Goal: Feedback & Contribution: Submit feedback/report problem

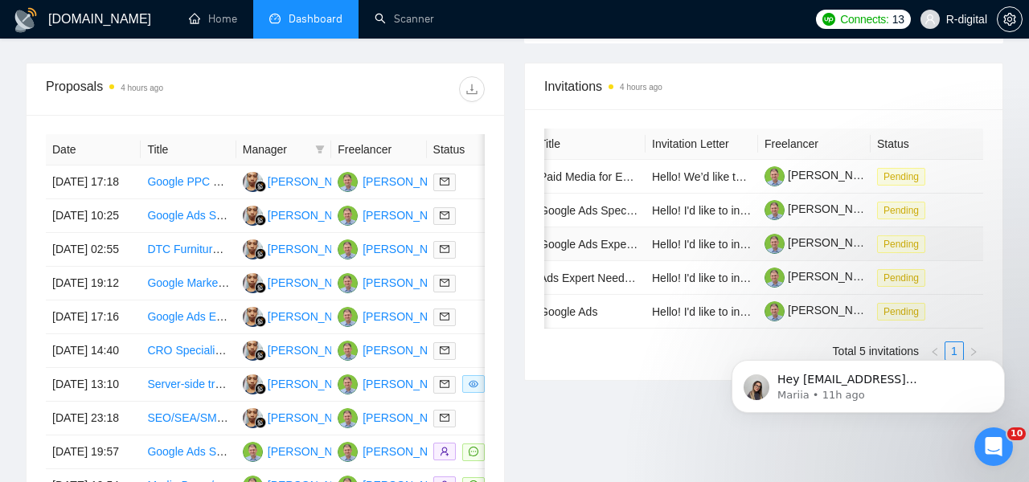
scroll to position [0, 124]
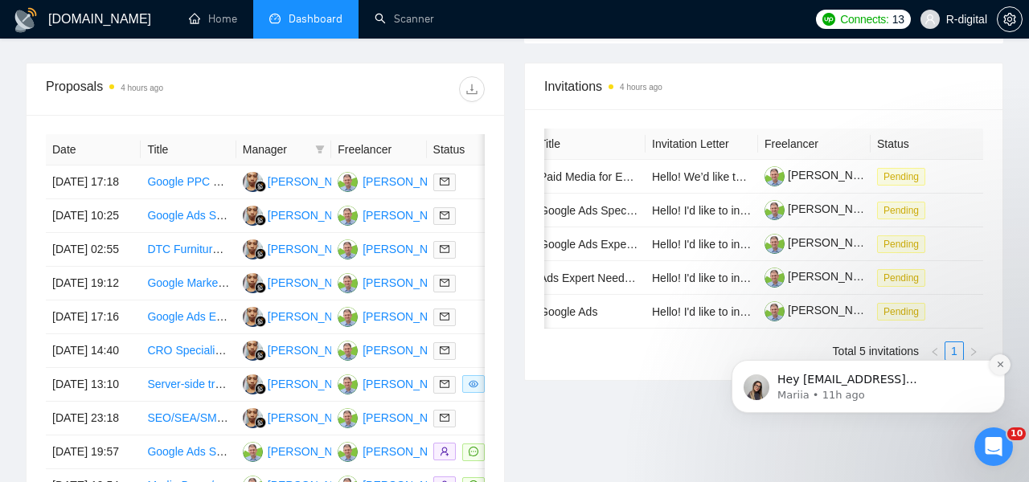
click at [996, 363] on icon "Dismiss notification" at bounding box center [1000, 364] width 9 height 9
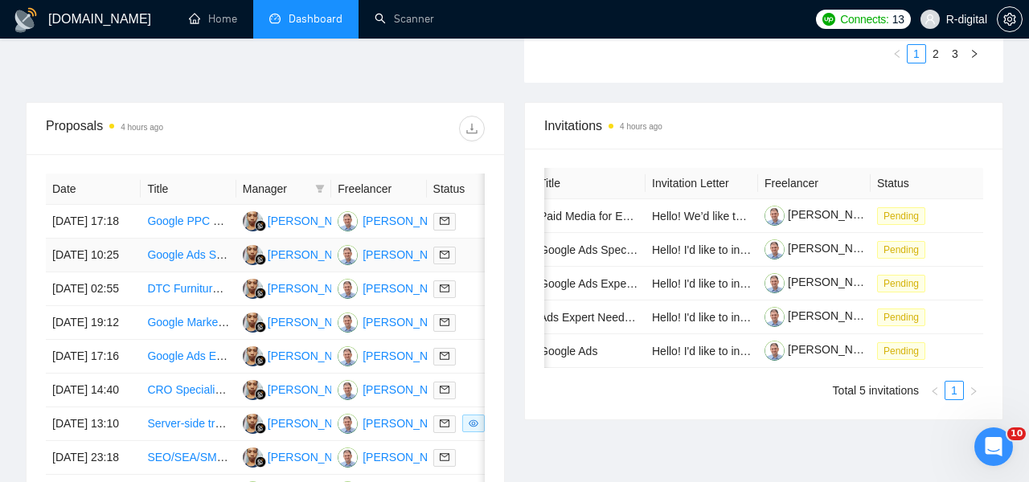
scroll to position [605, 0]
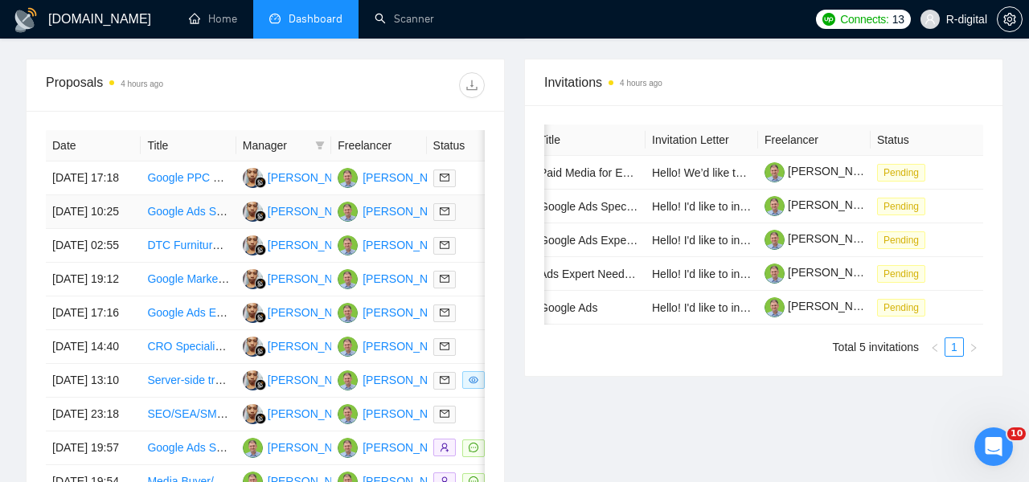
click at [96, 229] on td "[DATE] 10:25" at bounding box center [93, 212] width 95 height 34
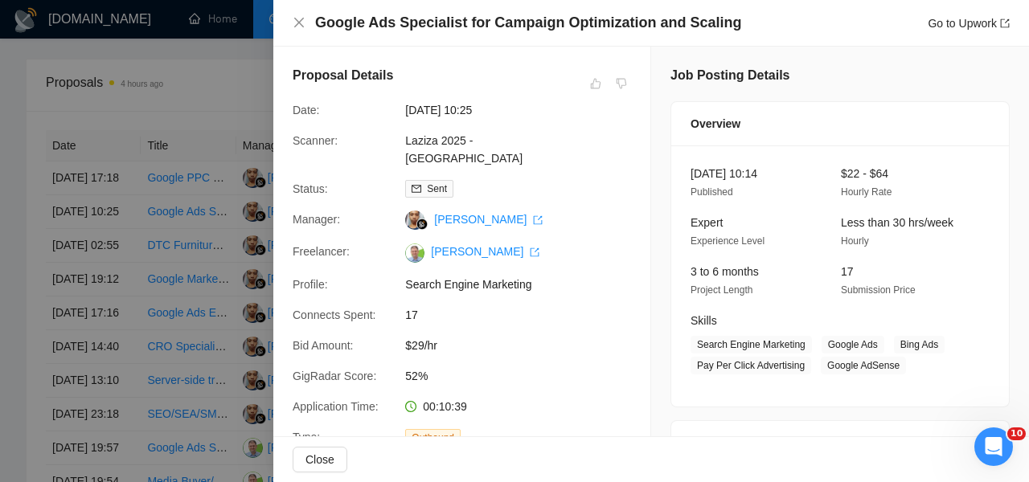
click at [95, 246] on div at bounding box center [514, 241] width 1029 height 482
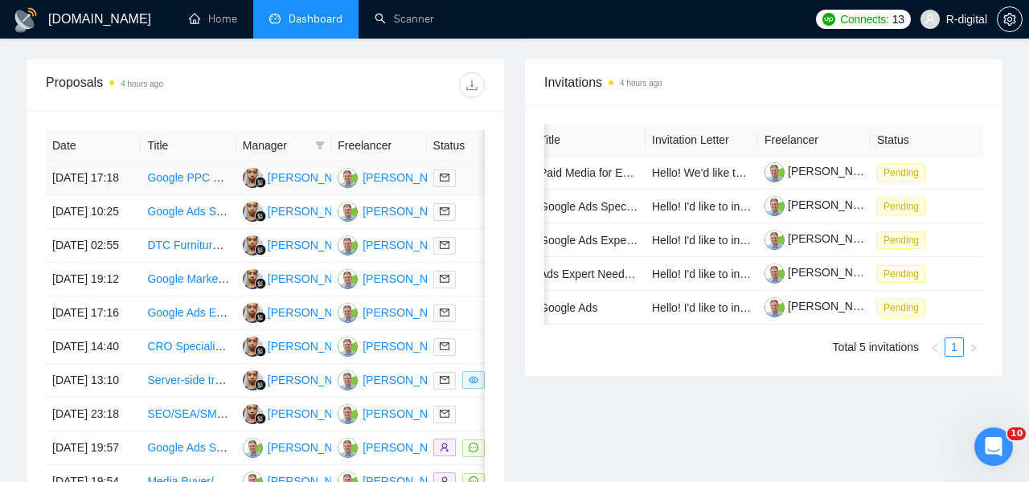
click at [166, 183] on link "Google PPC Campaign Optimization Specialist" at bounding box center [264, 177] width 234 height 13
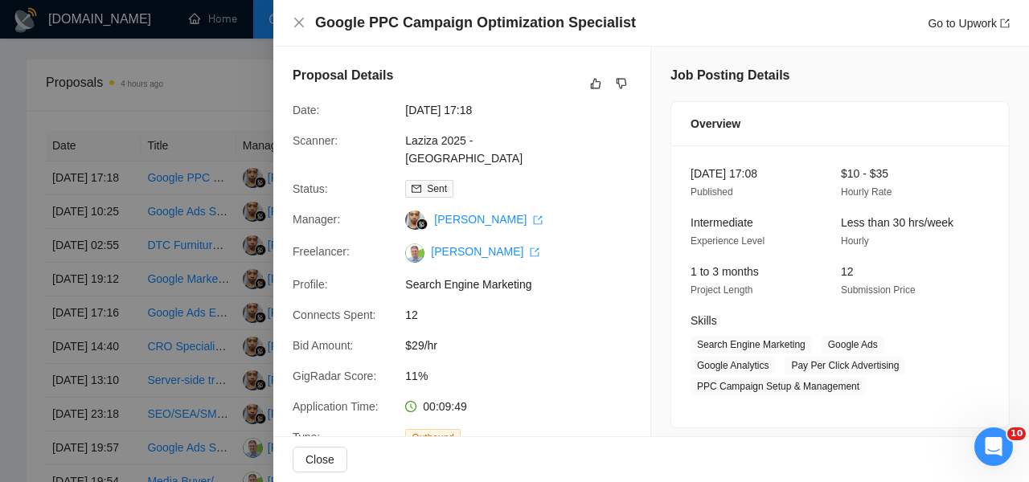
click at [353, 14] on h4 "Google PPC Campaign Optimization Specialist" at bounding box center [475, 23] width 321 height 20
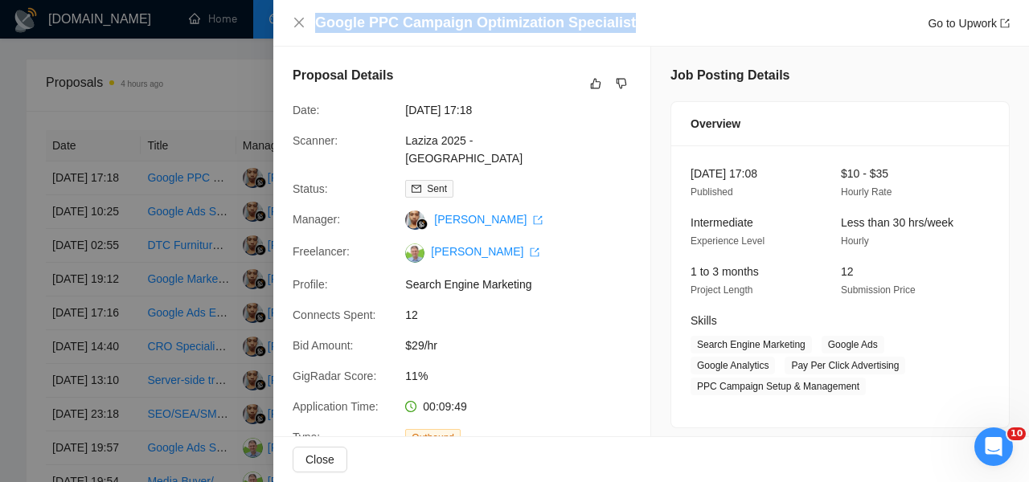
click at [353, 15] on h4 "Google PPC Campaign Optimization Specialist" at bounding box center [475, 23] width 321 height 20
copy h4 "Google PPC Campaign Optimization Specialist"
click at [594, 74] on button "button" at bounding box center [595, 83] width 19 height 19
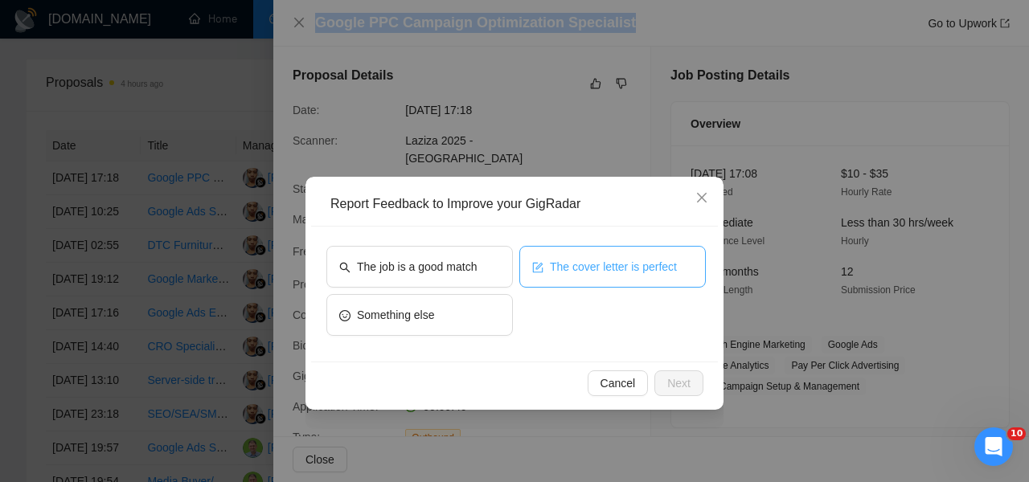
click at [567, 257] on button "The cover letter is perfect" at bounding box center [612, 267] width 186 height 42
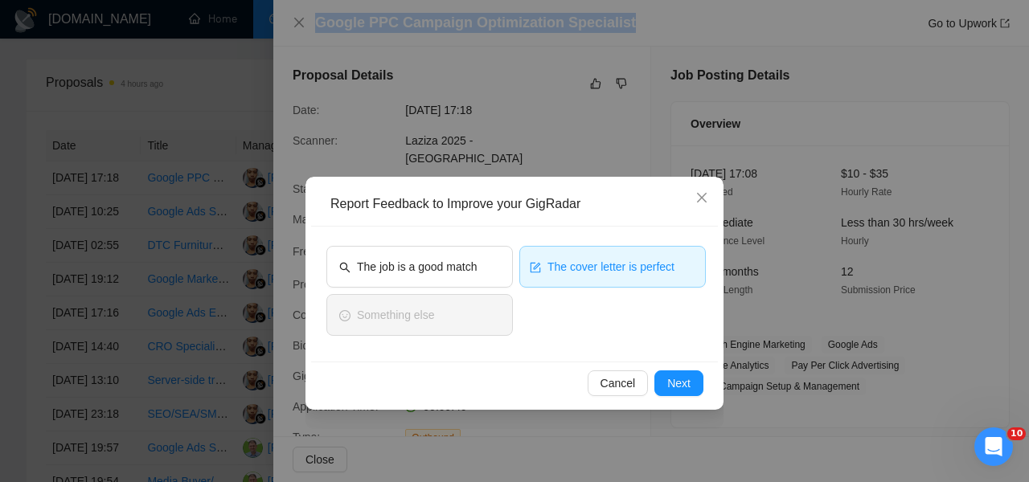
click at [415, 288] on div "The job is a good match" at bounding box center [419, 270] width 186 height 48
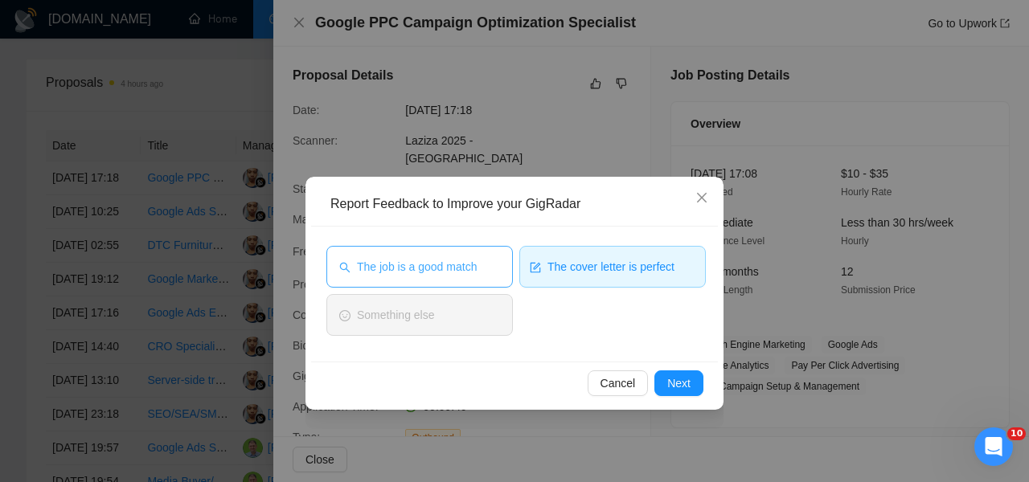
click at [413, 268] on span "The job is a good match" at bounding box center [417, 267] width 120 height 18
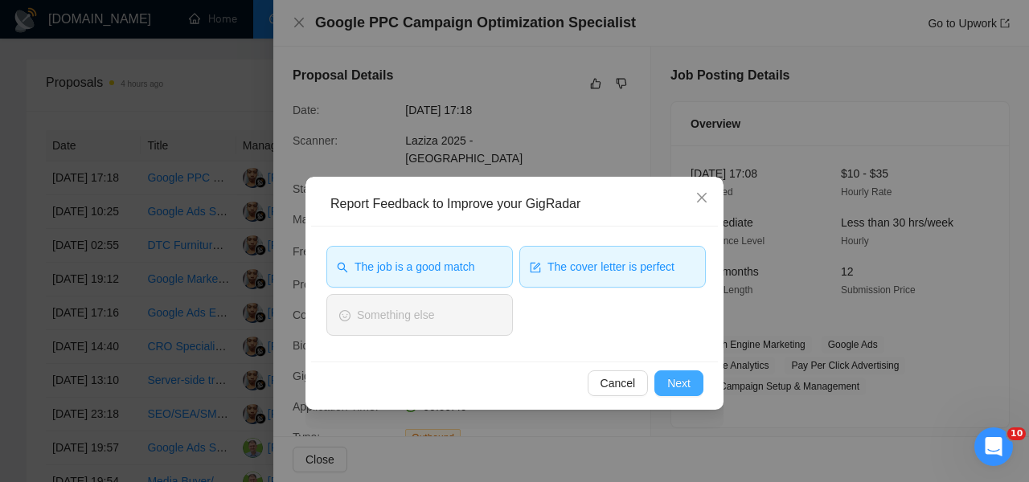
click at [689, 384] on span "Next" at bounding box center [678, 383] width 23 height 18
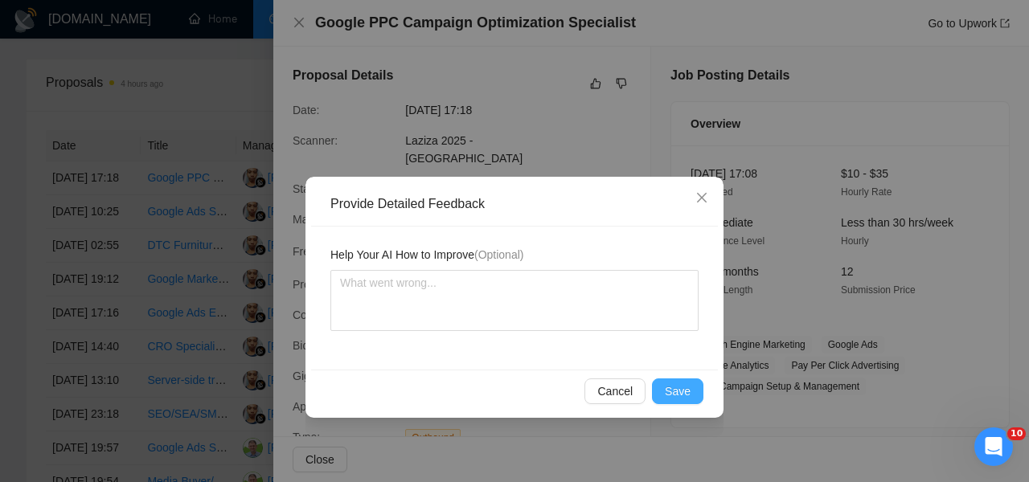
click at [672, 393] on span "Save" at bounding box center [678, 392] width 26 height 18
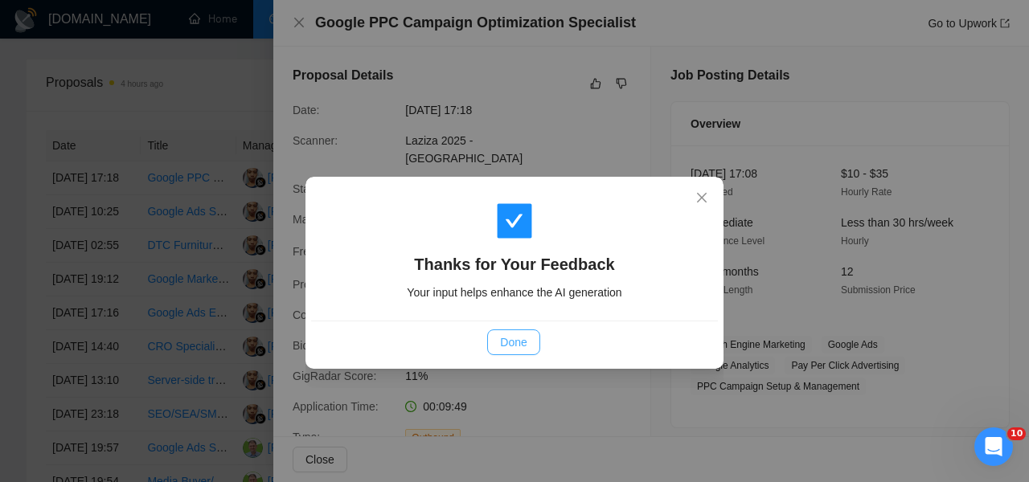
click at [526, 352] on button "Done" at bounding box center [513, 342] width 52 height 26
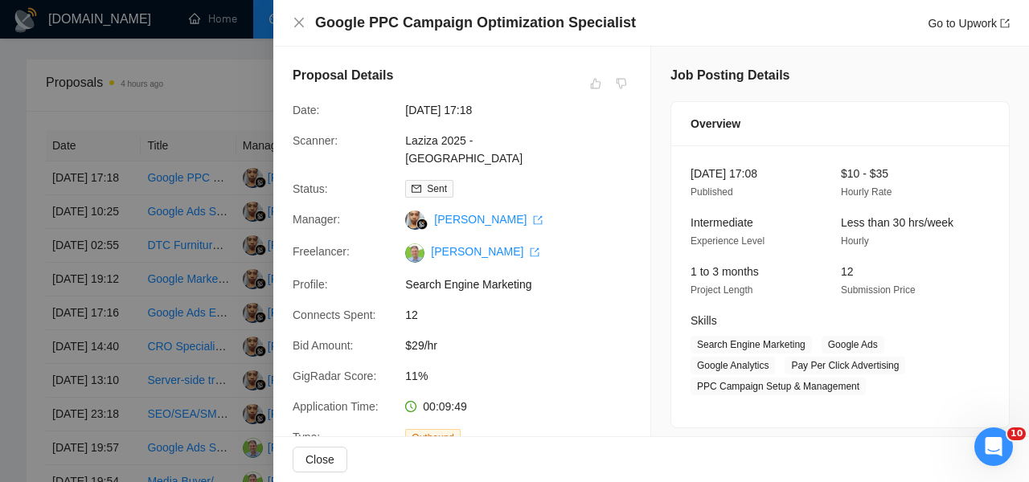
click at [153, 158] on div at bounding box center [514, 241] width 1029 height 482
